Goal: Task Accomplishment & Management: Use online tool/utility

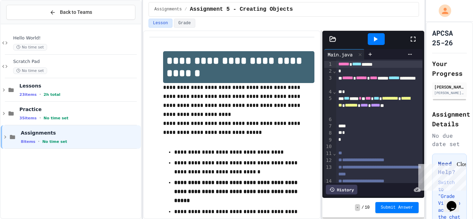
scroll to position [40, 0]
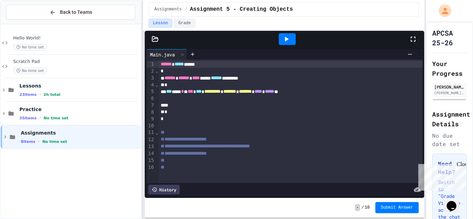
click at [130, 79] on div "**********" at bounding box center [236, 109] width 473 height 219
click at [178, 99] on div at bounding box center [291, 98] width 264 height 7
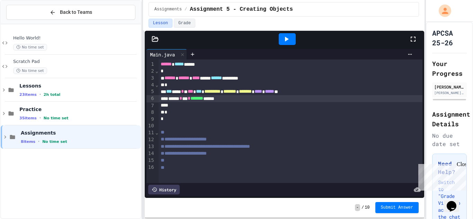
click at [294, 39] on div at bounding box center [287, 39] width 17 height 12
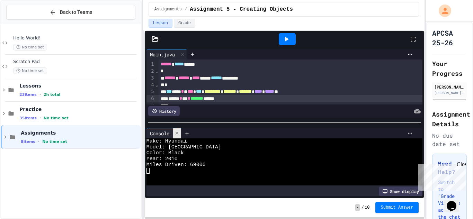
click at [178, 134] on icon at bounding box center [177, 133] width 5 height 5
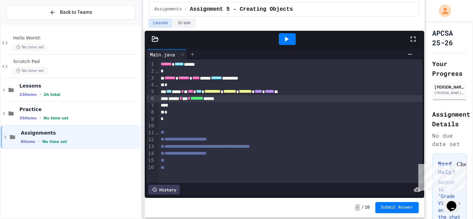
click at [196, 57] on div at bounding box center [192, 54] width 11 height 10
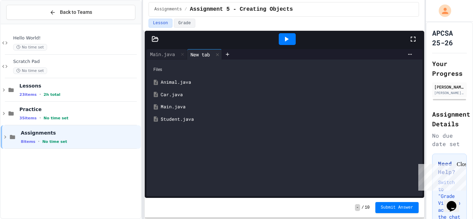
click at [181, 94] on div "Car.java" at bounding box center [290, 94] width 258 height 7
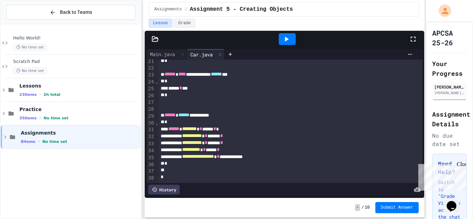
scroll to position [0, 0]
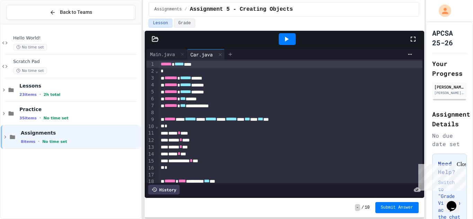
click at [233, 51] on div at bounding box center [230, 54] width 11 height 10
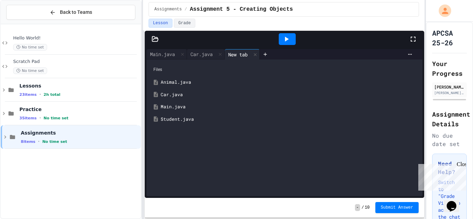
click at [183, 117] on div "Student.java" at bounding box center [290, 119] width 258 height 7
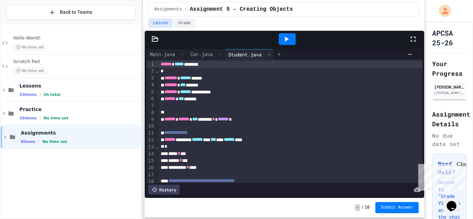
click at [282, 53] on icon at bounding box center [280, 55] width 6 height 6
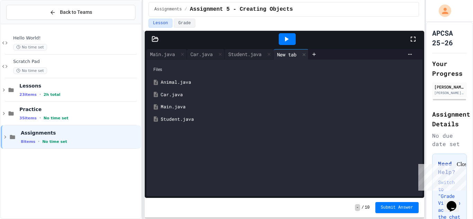
click at [170, 81] on div "Animal.java" at bounding box center [290, 82] width 258 height 7
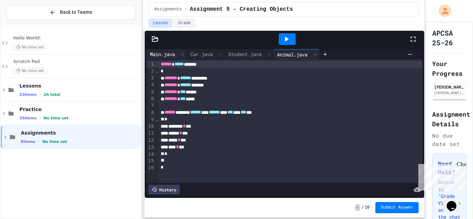
click at [167, 52] on div "Main.java" at bounding box center [163, 54] width 32 height 7
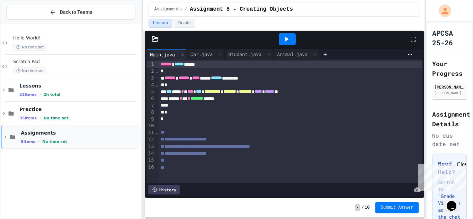
click at [1, 133] on div "Assignments 8 items • No time set" at bounding box center [71, 137] width 140 height 24
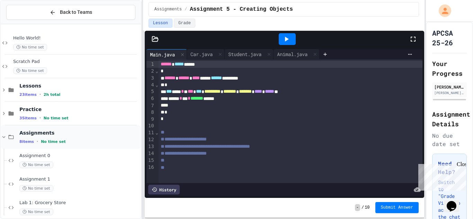
scroll to position [126, 0]
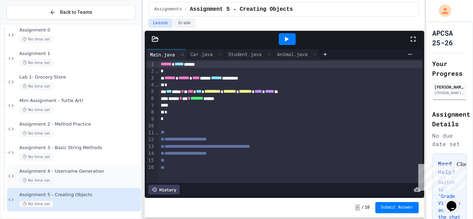
click at [45, 179] on span "No time set" at bounding box center [36, 180] width 34 height 7
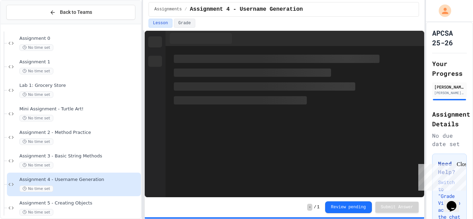
scroll to position [126, 0]
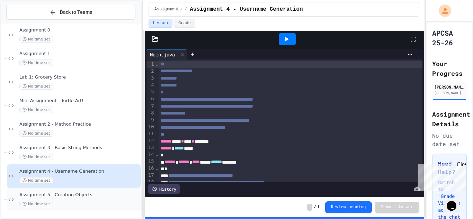
click at [54, 192] on span "Assignment 5 - Creating Objects" at bounding box center [79, 195] width 120 height 6
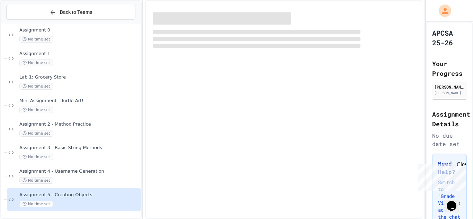
scroll to position [117, 0]
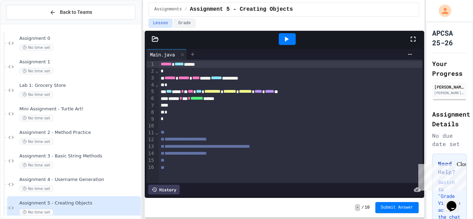
click at [191, 54] on icon at bounding box center [193, 55] width 6 height 6
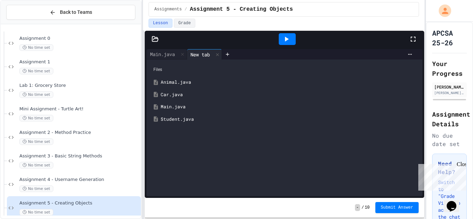
click at [175, 94] on div "Car.java" at bounding box center [290, 94] width 258 height 7
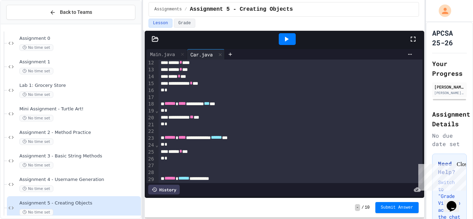
scroll to position [80, 0]
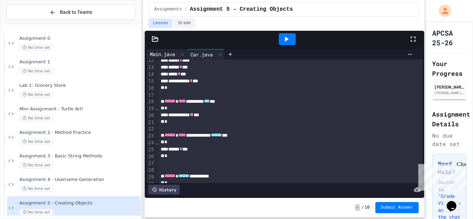
click at [173, 52] on div "Main.java" at bounding box center [163, 54] width 32 height 7
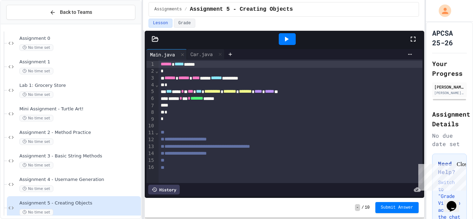
click at [190, 102] on div "****** * *** * ******* ******" at bounding box center [291, 98] width 264 height 7
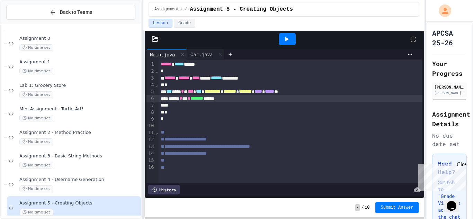
click at [181, 104] on div at bounding box center [291, 105] width 264 height 7
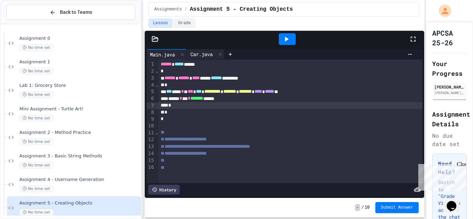
click at [207, 53] on div "Car.java" at bounding box center [201, 54] width 29 height 7
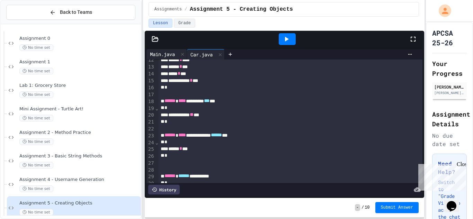
click at [171, 55] on div "Main.java" at bounding box center [163, 54] width 32 height 7
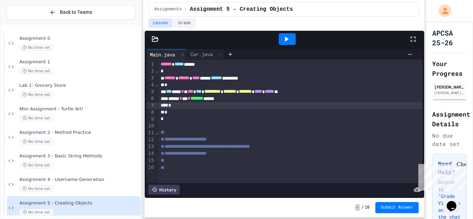
click at [183, 104] on div "*" at bounding box center [291, 105] width 264 height 7
click at [293, 34] on div at bounding box center [287, 39] width 17 height 12
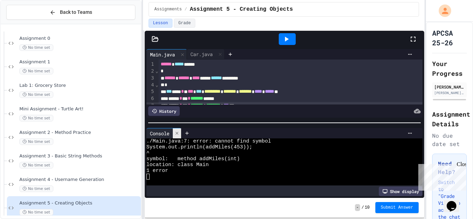
click at [177, 132] on icon at bounding box center [177, 133] width 5 height 5
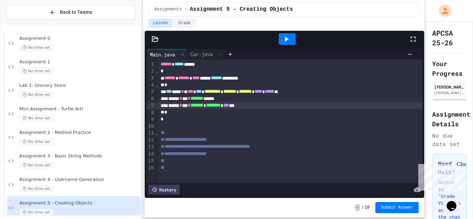
click at [221, 106] on span "********" at bounding box center [213, 105] width 15 height 5
click at [294, 44] on div at bounding box center [287, 39] width 17 height 12
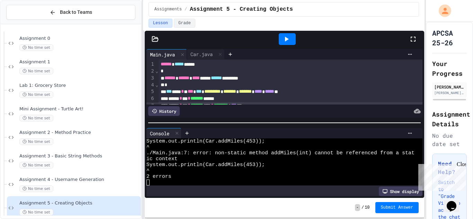
scroll to position [6, 0]
click at [178, 133] on icon at bounding box center [177, 133] width 3 height 3
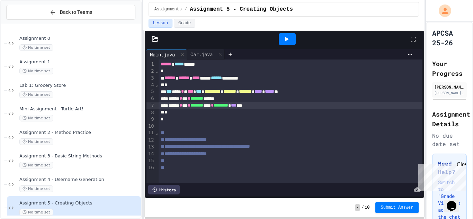
click at [232, 109] on div "****** * *** * ******* **** * ******** * *** ***" at bounding box center [291, 105] width 264 height 7
click at [205, 59] on div "Car.java" at bounding box center [206, 54] width 38 height 10
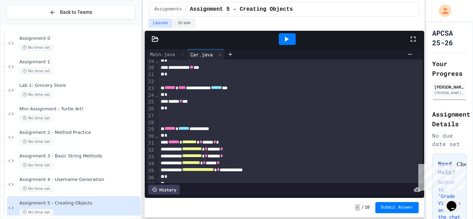
scroll to position [141, 0]
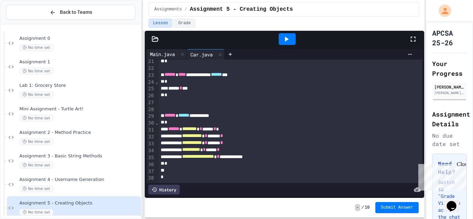
click at [173, 56] on div "Main.java" at bounding box center [163, 54] width 32 height 7
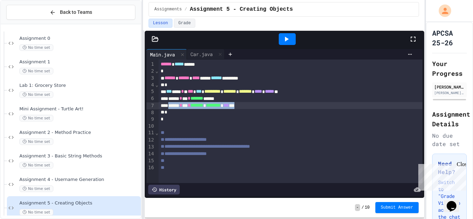
drag, startPoint x: 269, startPoint y: 107, endPoint x: 172, endPoint y: 105, distance: 97.4
click at [172, 105] on div "****** * *** * ******* * ******** * *** ***" at bounding box center [291, 105] width 264 height 7
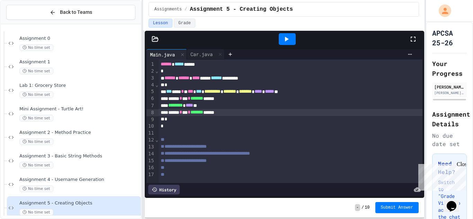
click at [284, 43] on div at bounding box center [287, 39] width 17 height 12
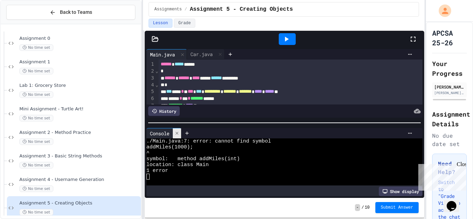
click at [175, 131] on icon at bounding box center [177, 133] width 5 height 5
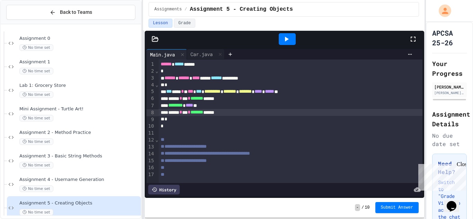
click at [171, 107] on span "********" at bounding box center [175, 105] width 15 height 5
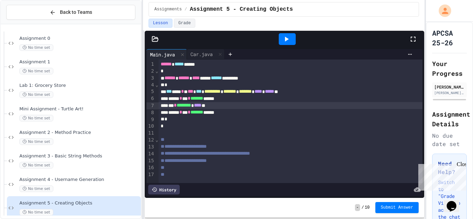
click at [290, 36] on icon at bounding box center [286, 39] width 8 height 8
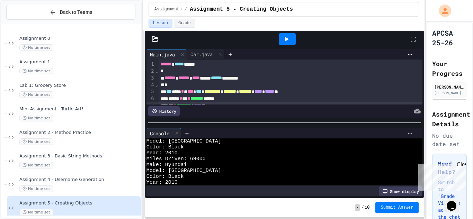
scroll to position [4, 0]
click at [179, 136] on icon at bounding box center [177, 133] width 5 height 5
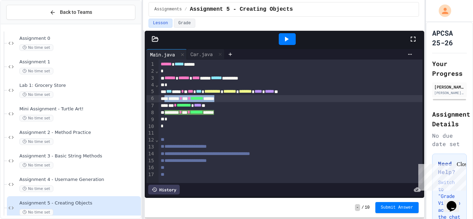
drag, startPoint x: 245, startPoint y: 101, endPoint x: 167, endPoint y: 98, distance: 78.4
click at [167, 98] on div "****** * *** * ******* ******" at bounding box center [291, 98] width 264 height 7
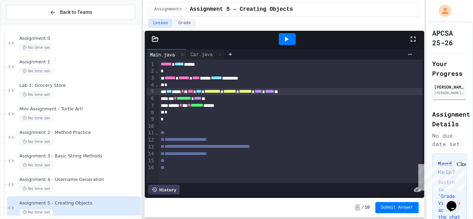
click at [295, 41] on div at bounding box center [287, 39] width 17 height 12
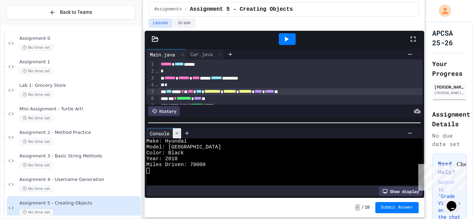
click at [178, 130] on div at bounding box center [177, 134] width 8 height 10
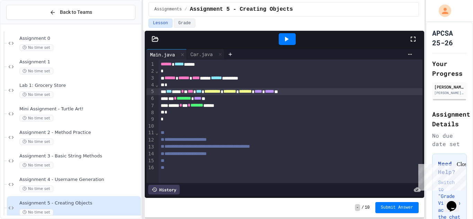
click at [237, 99] on div "*** * ******** * **** **" at bounding box center [291, 98] width 264 height 7
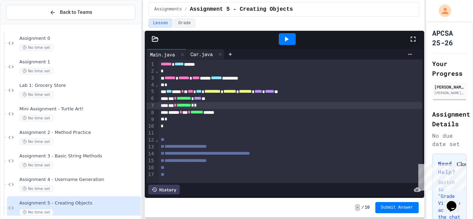
click at [193, 53] on div "Car.java" at bounding box center [201, 54] width 29 height 7
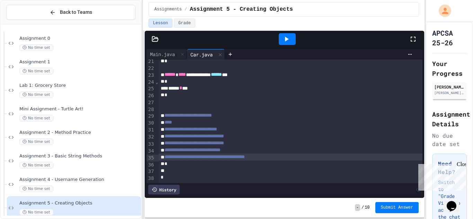
drag, startPoint x: 160, startPoint y: 116, endPoint x: 306, endPoint y: 158, distance: 151.7
click at [306, 158] on div "**********" at bounding box center [291, 51] width 264 height 264
click at [173, 58] on div "Main.java" at bounding box center [163, 54] width 32 height 7
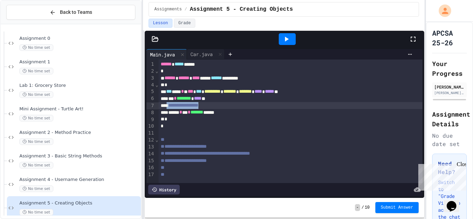
drag, startPoint x: 224, startPoint y: 105, endPoint x: 168, endPoint y: 104, distance: 55.1
click at [168, 104] on div "**********" at bounding box center [291, 105] width 264 height 7
click at [289, 38] on icon at bounding box center [286, 39] width 8 height 8
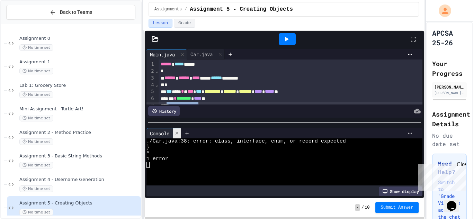
click at [181, 133] on div at bounding box center [177, 134] width 8 height 10
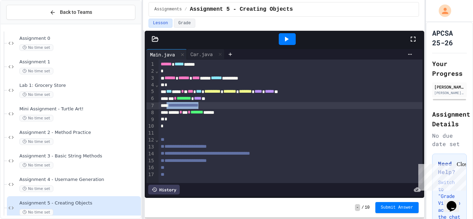
click at [285, 43] on icon at bounding box center [286, 39] width 8 height 8
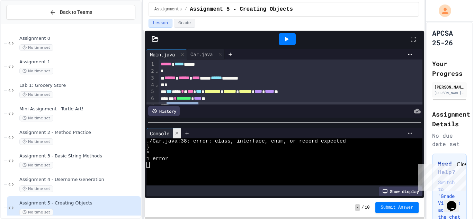
click at [178, 132] on icon at bounding box center [177, 133] width 5 height 5
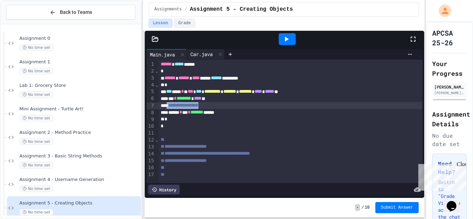
click at [207, 55] on div "Car.java" at bounding box center [201, 54] width 29 height 7
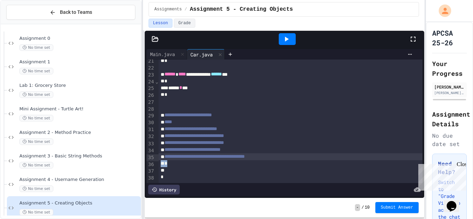
scroll to position [141, 0]
drag, startPoint x: 181, startPoint y: 163, endPoint x: 152, endPoint y: 160, distance: 28.6
click at [152, 160] on div "**********" at bounding box center [285, 122] width 276 height 124
click at [283, 41] on icon at bounding box center [286, 39] width 8 height 8
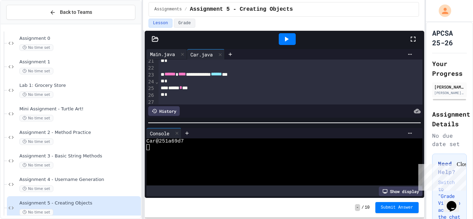
click at [167, 53] on div "Main.java" at bounding box center [163, 54] width 32 height 7
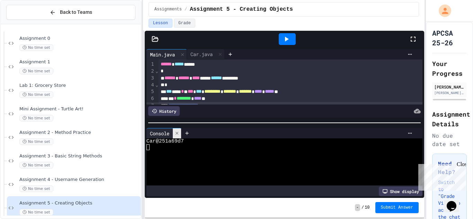
click at [177, 135] on icon at bounding box center [177, 133] width 5 height 5
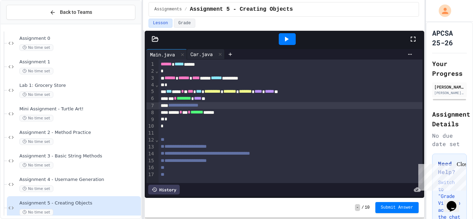
click at [210, 54] on div "Car.java" at bounding box center [201, 54] width 29 height 7
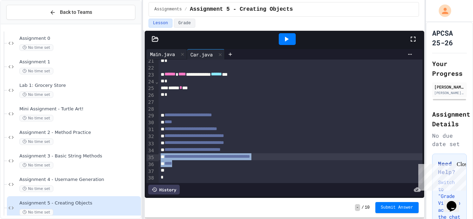
click at [177, 57] on div "Main.java" at bounding box center [163, 54] width 32 height 7
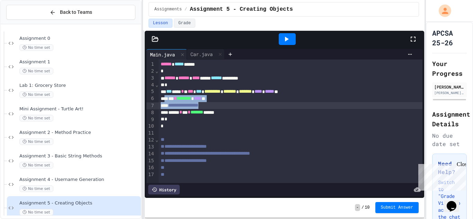
drag, startPoint x: 166, startPoint y: 100, endPoint x: 243, endPoint y: 106, distance: 77.1
click at [243, 106] on div "**********" at bounding box center [291, 122] width 264 height 124
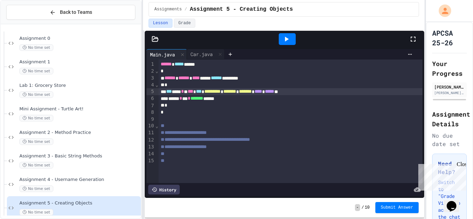
click at [285, 43] on div at bounding box center [287, 39] width 17 height 12
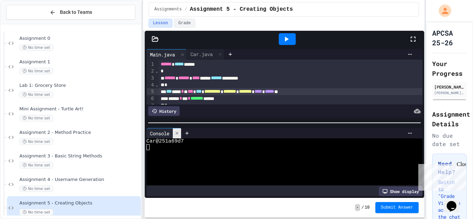
click at [179, 133] on icon at bounding box center [177, 133] width 5 height 5
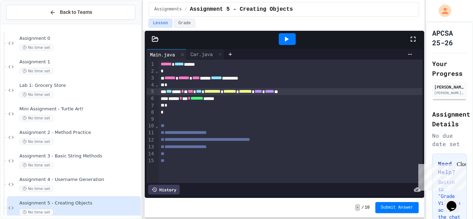
click at [343, 94] on div "*** *** * *** *** * ********* * ******* * ******* * **** * ***** **" at bounding box center [291, 91] width 264 height 7
click at [326, 97] on div "****** * *** * ******* **** **" at bounding box center [291, 98] width 264 height 7
click at [216, 54] on div "Car.java" at bounding box center [201, 54] width 29 height 7
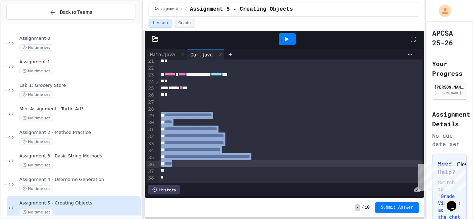
scroll to position [141, 0]
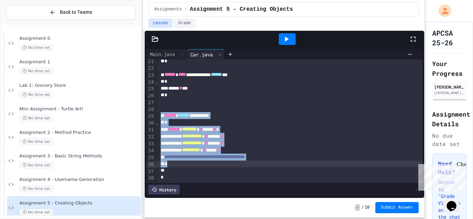
drag, startPoint x: 161, startPoint y: 113, endPoint x: 209, endPoint y: 164, distance: 69.9
click at [209, 164] on div "**********" at bounding box center [291, 50] width 264 height 263
click at [175, 156] on span "**********" at bounding box center [205, 157] width 80 height 5
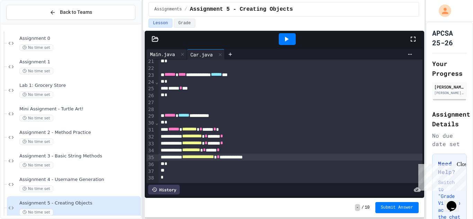
click at [175, 58] on div "Main.java" at bounding box center [167, 54] width 41 height 10
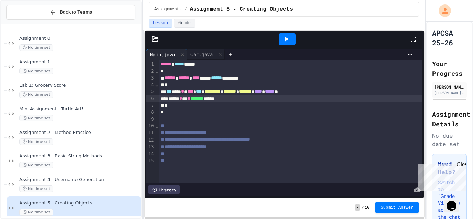
click at [284, 41] on icon at bounding box center [286, 39] width 8 height 8
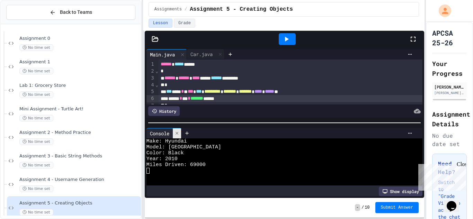
click at [181, 133] on div at bounding box center [177, 134] width 8 height 10
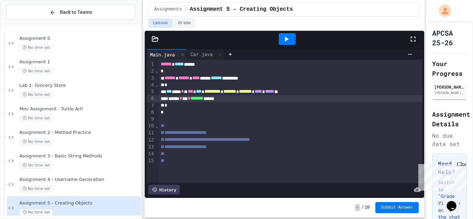
click at [244, 133] on div "**********" at bounding box center [291, 133] width 264 height 7
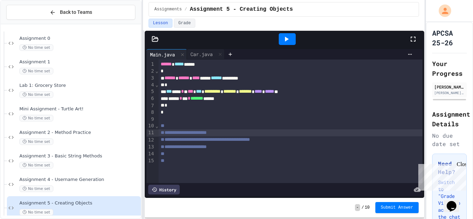
click at [235, 151] on div at bounding box center [291, 154] width 264 height 7
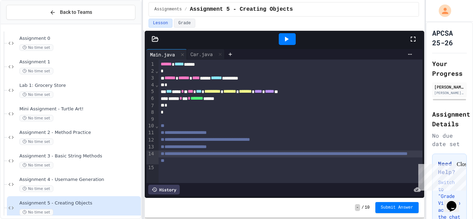
click at [248, 101] on div "****** * *** * ******* ******" at bounding box center [291, 98] width 264 height 7
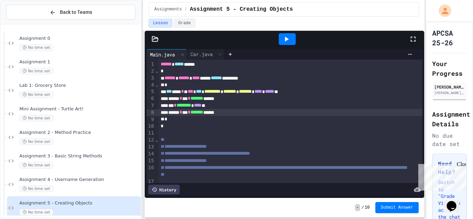
click at [183, 85] on div "*" at bounding box center [291, 85] width 264 height 7
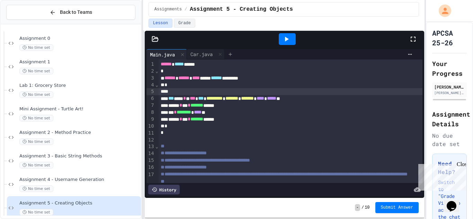
click at [233, 54] on icon at bounding box center [231, 55] width 6 height 6
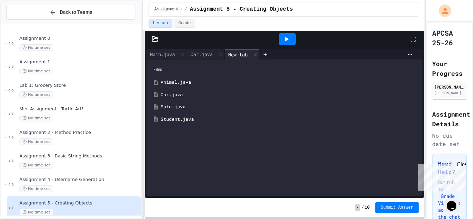
click at [176, 80] on div "Animal.java" at bounding box center [290, 82] width 258 height 7
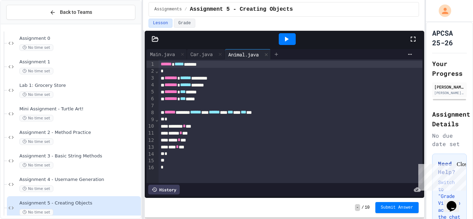
click at [277, 53] on icon at bounding box center [277, 55] width 6 height 6
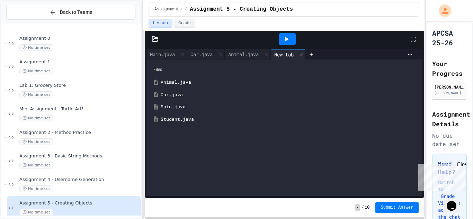
click at [188, 120] on div "Student.java" at bounding box center [290, 119] width 258 height 7
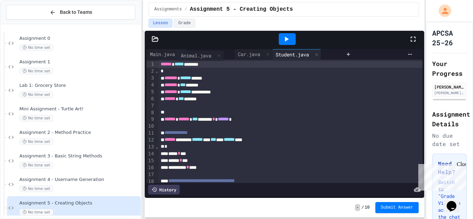
drag, startPoint x: 240, startPoint y: 54, endPoint x: 188, endPoint y: 56, distance: 52.0
click at [188, 56] on div "Main.java Car.java Animal.java Student.java" at bounding box center [245, 54] width 197 height 10
click at [248, 54] on div "Animal.java" at bounding box center [243, 54] width 37 height 7
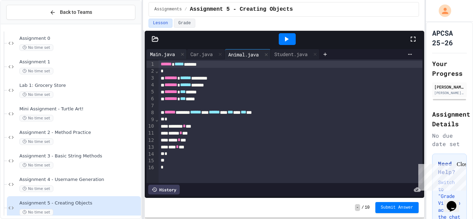
click at [173, 54] on div "Main.java" at bounding box center [163, 54] width 32 height 7
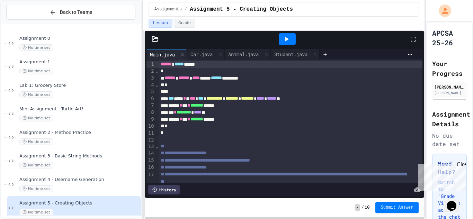
click at [176, 93] on div at bounding box center [291, 91] width 264 height 7
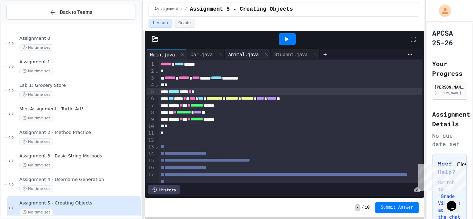
click at [260, 52] on div "Animal.java" at bounding box center [243, 54] width 37 height 7
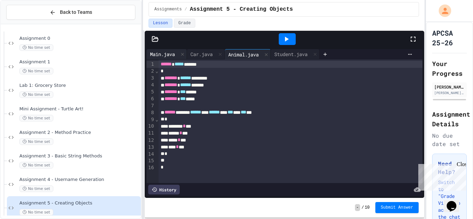
click at [163, 51] on div "Main.java" at bounding box center [163, 54] width 32 height 7
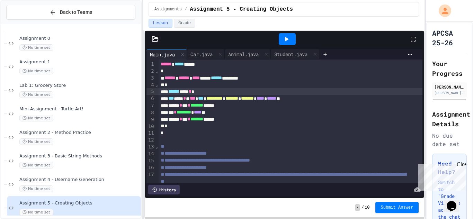
click at [230, 92] on div "****** *** *" at bounding box center [291, 91] width 264 height 7
click at [240, 50] on div "Animal.java" at bounding box center [248, 54] width 46 height 10
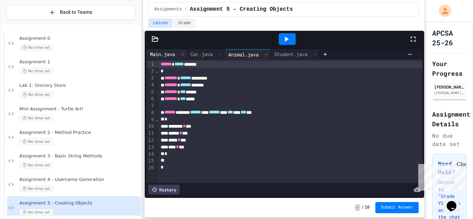
click at [165, 53] on div "Main.java" at bounding box center [163, 54] width 32 height 7
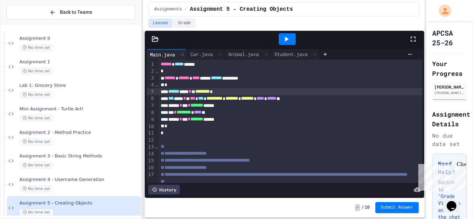
click at [234, 93] on div "****** *** * * ******** *" at bounding box center [291, 91] width 264 height 7
click at [255, 57] on div "Animal.java" at bounding box center [243, 54] width 37 height 7
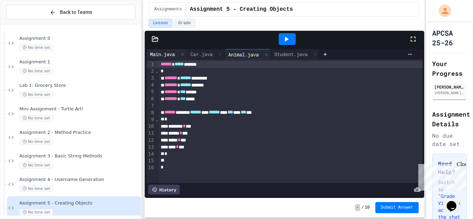
click at [154, 51] on div "Main.java" at bounding box center [163, 54] width 32 height 7
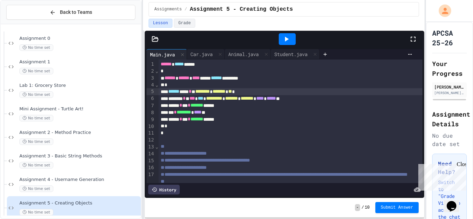
click at [232, 90] on span "**" at bounding box center [230, 91] width 4 height 5
click at [253, 51] on div "Animal.java" at bounding box center [243, 54] width 37 height 7
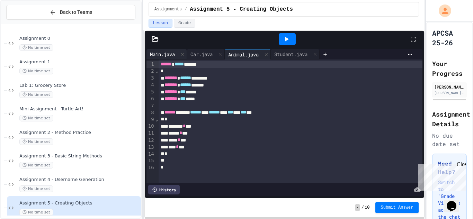
click at [171, 54] on div "Main.java" at bounding box center [163, 54] width 32 height 7
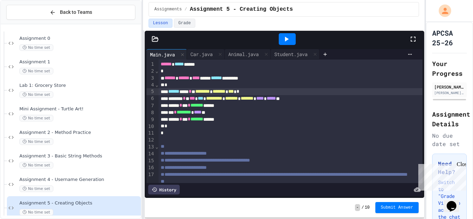
click at [239, 93] on span "*" at bounding box center [238, 91] width 3 height 5
click at [243, 55] on div "Animal.java" at bounding box center [243, 54] width 37 height 7
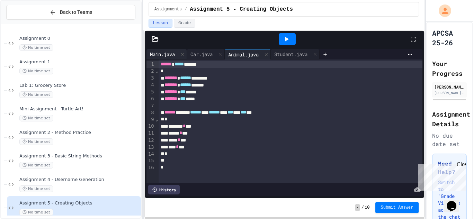
click at [165, 54] on div "Main.java" at bounding box center [163, 54] width 32 height 7
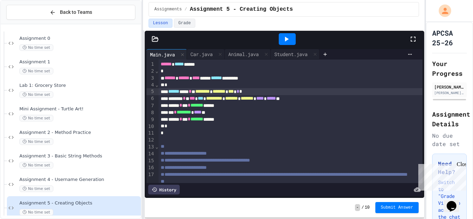
click at [276, 91] on div "****** *** * * ******** * ******* * *** * * *" at bounding box center [291, 91] width 264 height 7
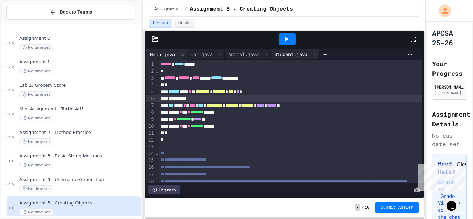
click at [297, 54] on div "Student.java" at bounding box center [291, 54] width 40 height 7
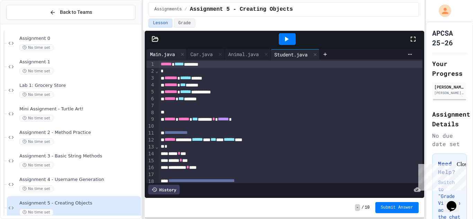
click at [160, 51] on div "Main.java" at bounding box center [163, 54] width 32 height 7
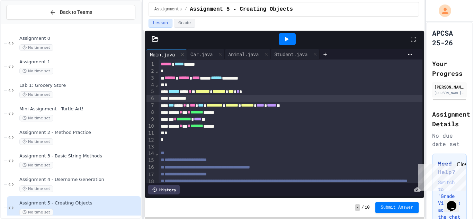
click at [205, 101] on div "*******" at bounding box center [291, 98] width 264 height 7
click at [303, 58] on div "Student.java" at bounding box center [291, 54] width 40 height 7
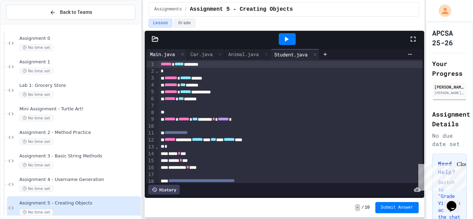
click at [169, 57] on div "Main.java" at bounding box center [163, 54] width 32 height 7
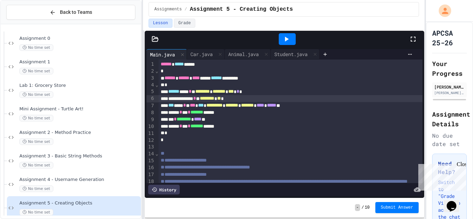
click at [221, 99] on span "**" at bounding box center [219, 98] width 4 height 5
click at [289, 57] on div "Student.java" at bounding box center [291, 54] width 40 height 7
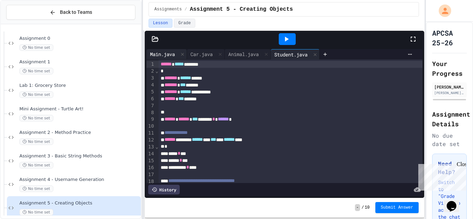
click at [164, 51] on div "Main.java" at bounding box center [163, 54] width 32 height 7
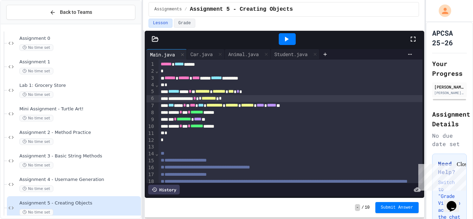
click at [222, 96] on span "*" at bounding box center [220, 98] width 3 height 5
click at [294, 59] on div "Student.java" at bounding box center [295, 54] width 49 height 10
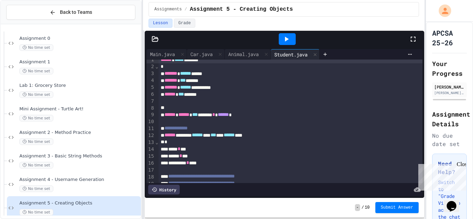
scroll to position [5, 0]
click at [162, 52] on div "Main.java" at bounding box center [163, 54] width 32 height 7
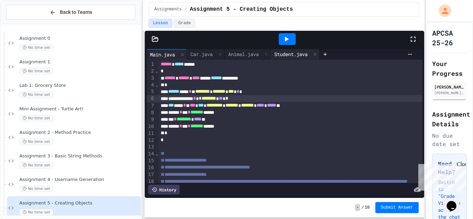
click at [291, 56] on div "Student.java" at bounding box center [291, 54] width 40 height 7
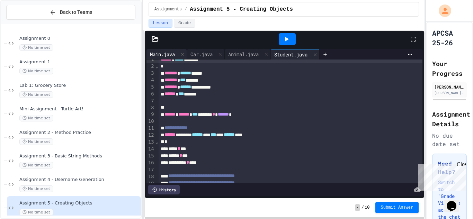
click at [167, 56] on div "Main.java" at bounding box center [163, 54] width 32 height 7
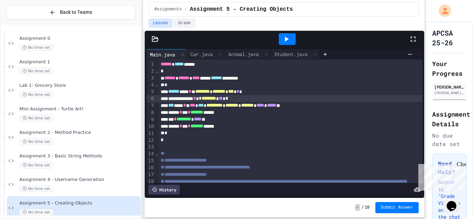
click at [228, 98] on span "*" at bounding box center [227, 98] width 3 height 5
click at [287, 39] on icon at bounding box center [287, 39] width 4 height 5
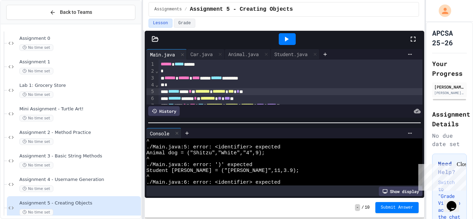
scroll to position [13, 0]
click at [180, 136] on div at bounding box center [177, 134] width 8 height 10
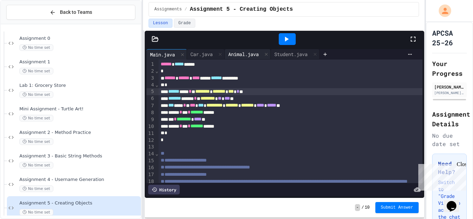
click at [240, 54] on div "Animal.java" at bounding box center [243, 54] width 37 height 7
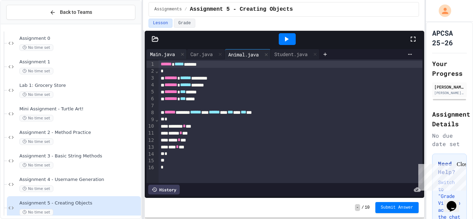
click at [166, 53] on div "Main.java" at bounding box center [163, 54] width 32 height 7
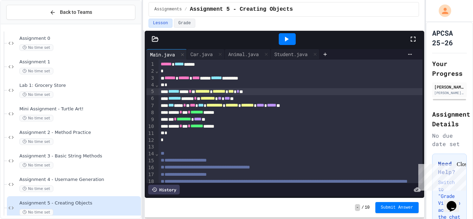
click at [234, 91] on span "***" at bounding box center [231, 91] width 6 height 5
click at [282, 40] on icon at bounding box center [286, 39] width 8 height 8
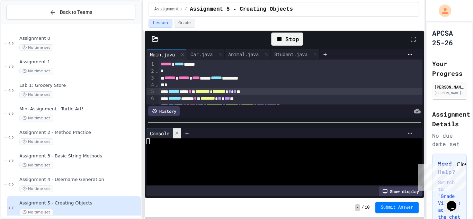
scroll to position [35, 0]
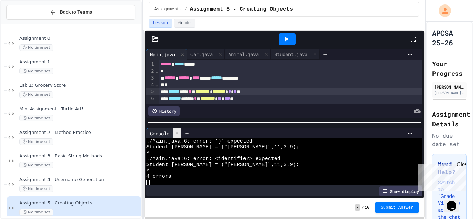
click at [178, 131] on icon at bounding box center [177, 133] width 5 height 5
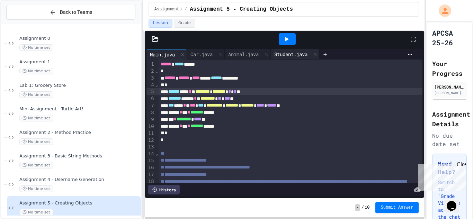
click at [287, 54] on div "Student.java" at bounding box center [291, 54] width 40 height 7
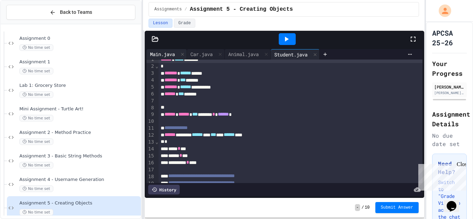
click at [156, 54] on div "Main.java" at bounding box center [163, 54] width 32 height 7
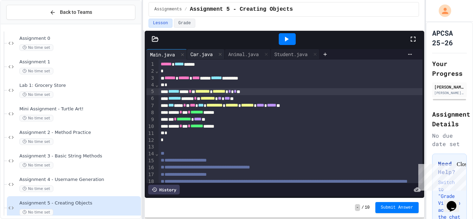
click at [194, 55] on div "Car.java" at bounding box center [201, 54] width 29 height 7
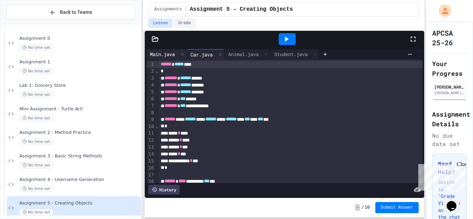
click at [164, 51] on div "Main.java" at bounding box center [163, 54] width 32 height 7
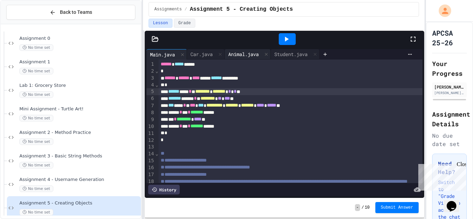
click at [237, 51] on div "Animal.java" at bounding box center [243, 54] width 37 height 7
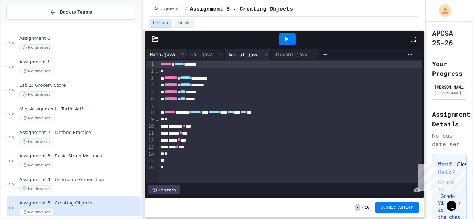
click at [168, 51] on div "Main.java" at bounding box center [163, 54] width 32 height 7
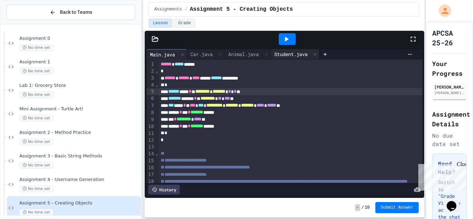
click at [278, 53] on div "Student.java" at bounding box center [291, 54] width 40 height 7
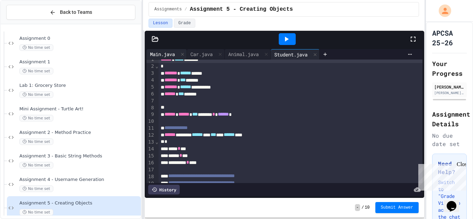
click at [163, 54] on div "Main.java" at bounding box center [163, 54] width 32 height 7
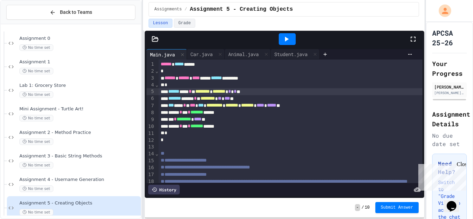
click at [285, 30] on div "Lesson Grade" at bounding box center [284, 25] width 282 height 12
click at [285, 36] on icon at bounding box center [286, 39] width 8 height 8
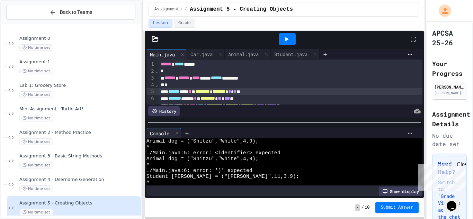
scroll to position [0, 0]
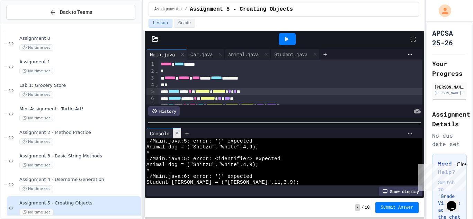
click at [177, 132] on icon at bounding box center [177, 133] width 5 height 5
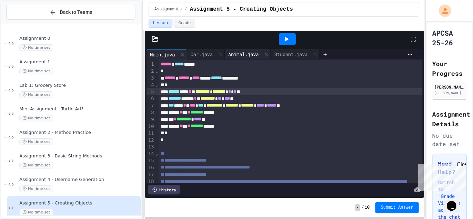
click at [239, 57] on div "Animal.java" at bounding box center [243, 54] width 37 height 7
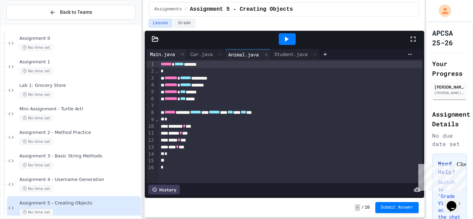
click at [165, 56] on div "Main.java" at bounding box center [163, 54] width 32 height 7
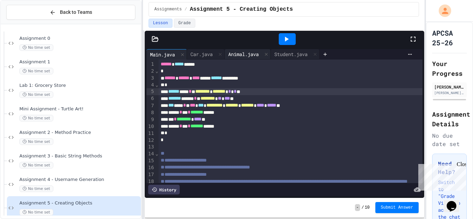
click at [238, 52] on div "Animal.java" at bounding box center [243, 54] width 37 height 7
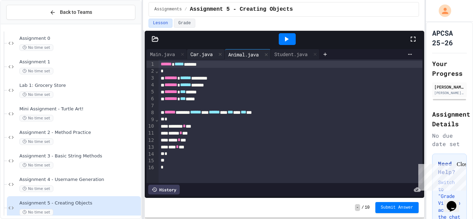
click at [203, 52] on div "Car.java" at bounding box center [201, 54] width 29 height 7
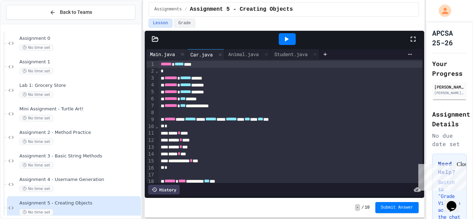
click at [170, 49] on div "Main.java" at bounding box center [167, 54] width 41 height 10
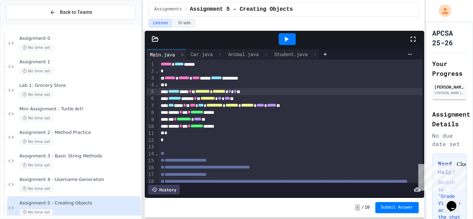
click at [209, 93] on div "****** *** * * ******** * ******* * * * * **" at bounding box center [291, 91] width 264 height 7
click at [215, 98] on div "******* ***** * * ******** * ** * *** **" at bounding box center [291, 98] width 264 height 7
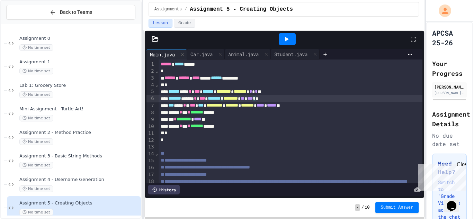
click at [289, 35] on icon at bounding box center [286, 39] width 8 height 8
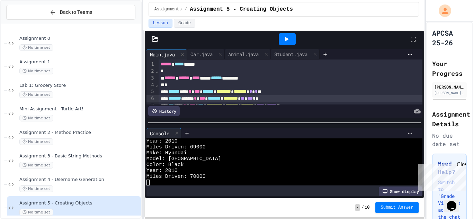
scroll to position [18, 0]
click at [180, 137] on div at bounding box center [177, 134] width 8 height 10
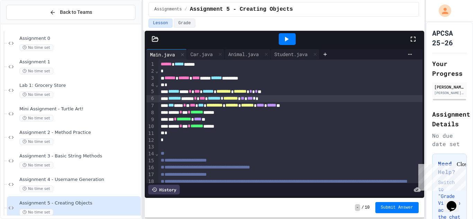
scroll to position [17, 0]
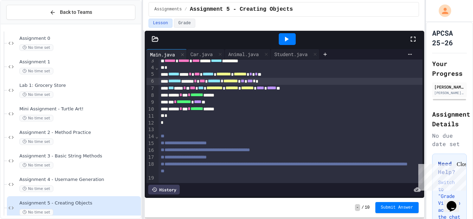
click at [396, 208] on span "Submit Answer" at bounding box center [397, 208] width 33 height 6
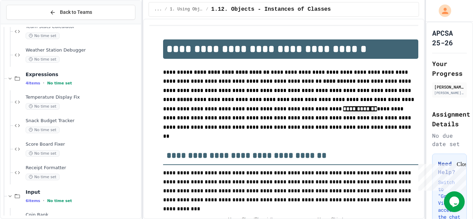
scroll to position [1728, 0]
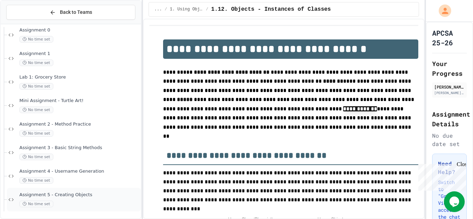
click at [55, 196] on span "Assignment 5 - Creating Objects" at bounding box center [79, 195] width 120 height 6
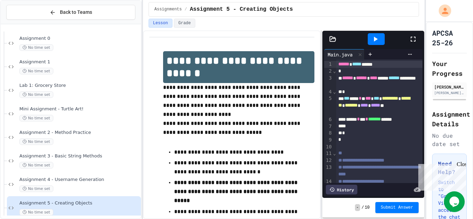
scroll to position [40, 0]
